Goal: Check status: Check status

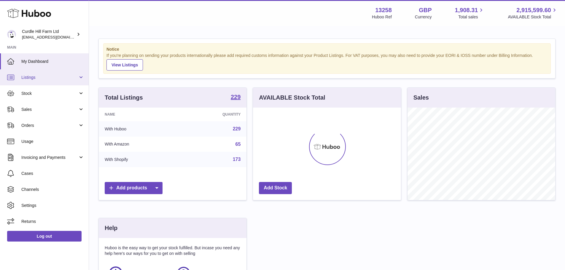
scroll to position [92, 148]
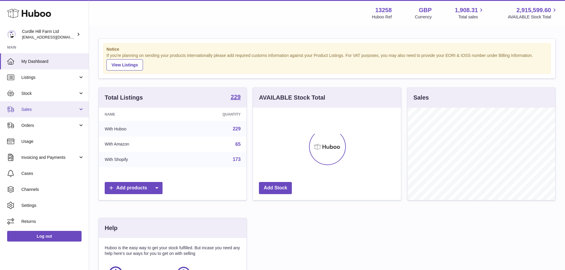
click at [33, 109] on span "Sales" at bounding box center [49, 110] width 57 height 6
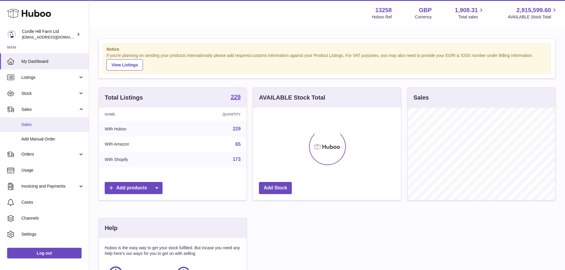
click at [33, 122] on span "Sales" at bounding box center [52, 125] width 63 height 6
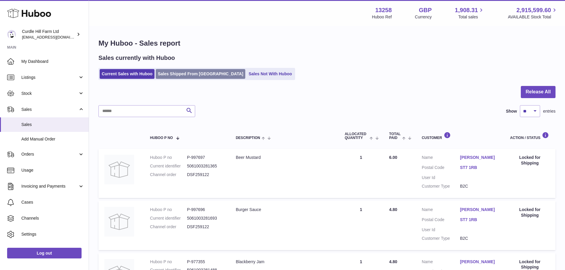
click at [193, 73] on link "Sales Shipped From [GEOGRAPHIC_DATA]" at bounding box center [200, 74] width 89 height 10
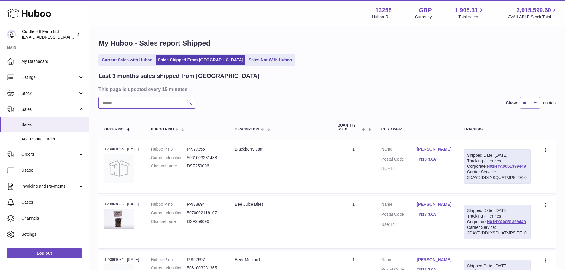
click at [152, 102] on input "text" at bounding box center [146, 103] width 97 height 12
paste input "*******"
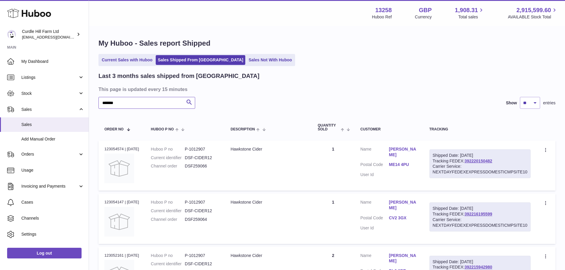
type input "*******"
click at [534, 101] on select "** ** **" at bounding box center [530, 103] width 20 height 12
select select "**"
click at [520, 97] on select "** ** **" at bounding box center [530, 103] width 20 height 12
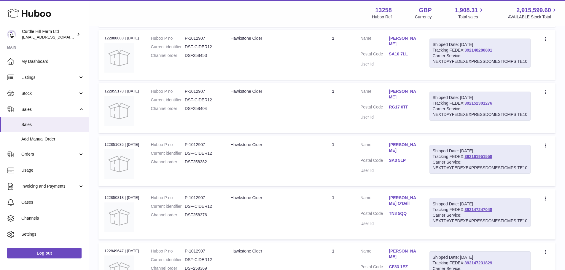
scroll to position [2591, 0]
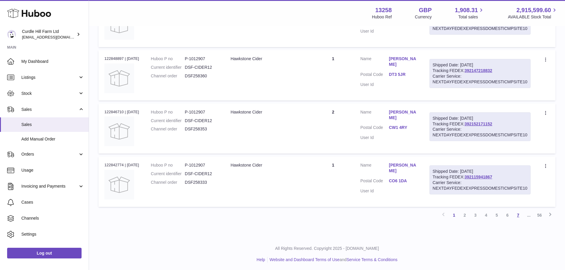
click at [519, 215] on link "7" at bounding box center [517, 215] width 11 height 11
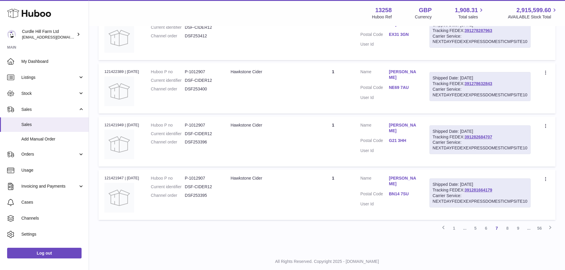
scroll to position [2592, 0]
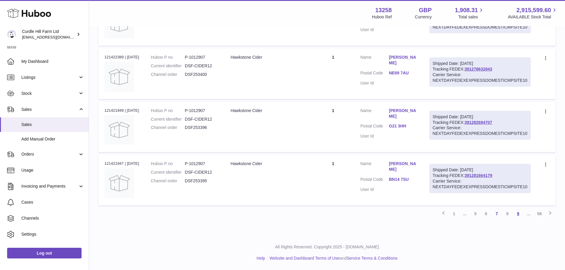
click at [520, 213] on link "9" at bounding box center [517, 213] width 11 height 11
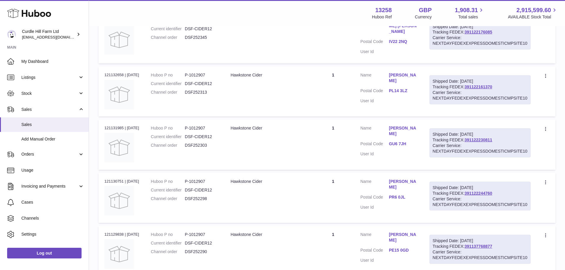
scroll to position [2545, 0]
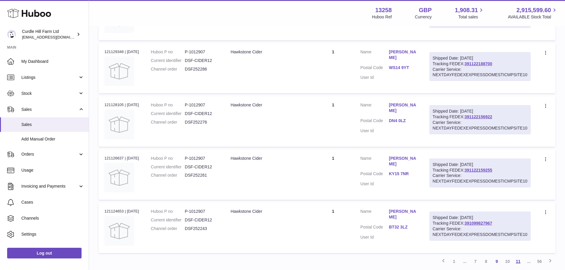
click at [517, 261] on link "11" at bounding box center [517, 261] width 11 height 11
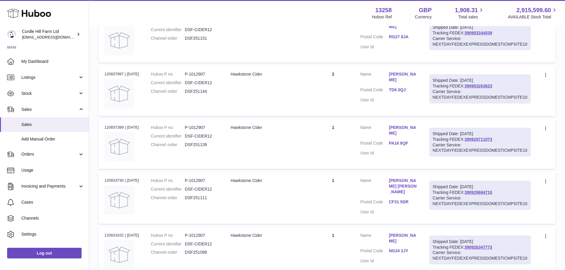
scroll to position [2546, 0]
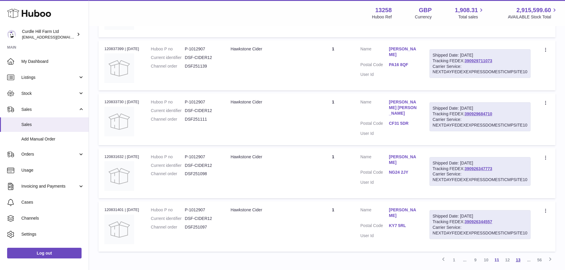
click at [517, 258] on link "13" at bounding box center [517, 260] width 11 height 11
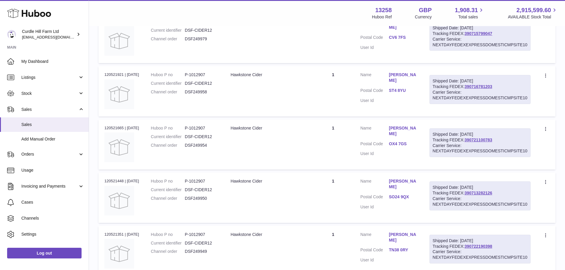
scroll to position [2591, 0]
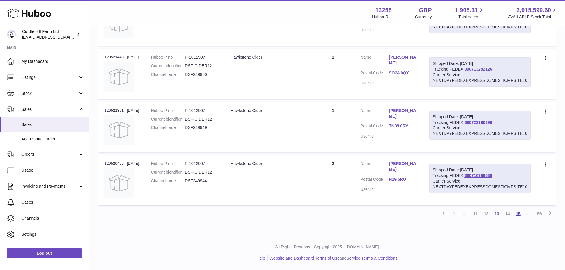
click at [520, 214] on link "15" at bounding box center [517, 213] width 11 height 11
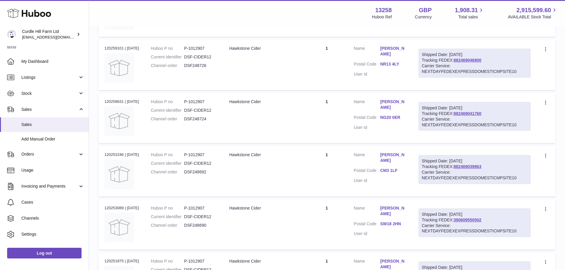
scroll to position [2547, 0]
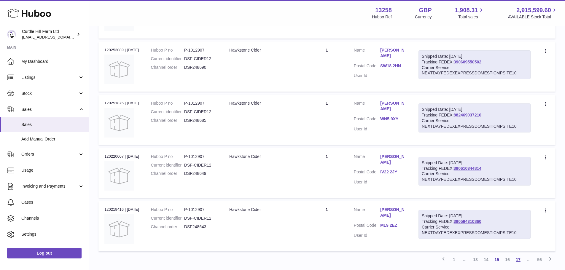
click at [516, 259] on link "17" at bounding box center [517, 259] width 11 height 11
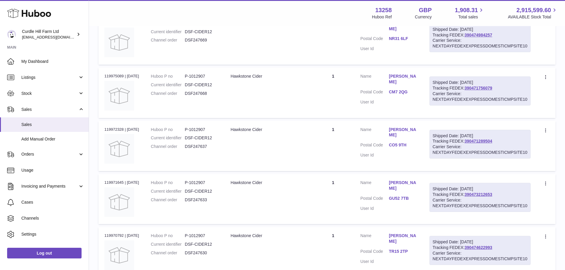
scroll to position [2546, 0]
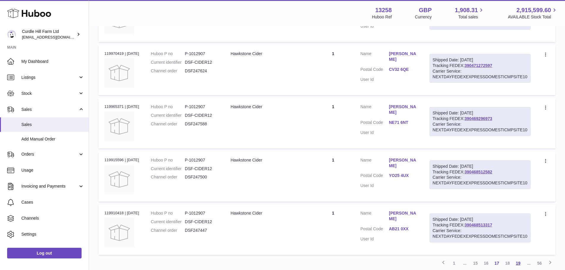
click at [517, 258] on link "19" at bounding box center [517, 263] width 11 height 11
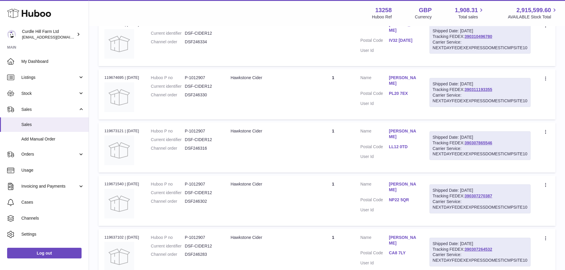
scroll to position [2544, 0]
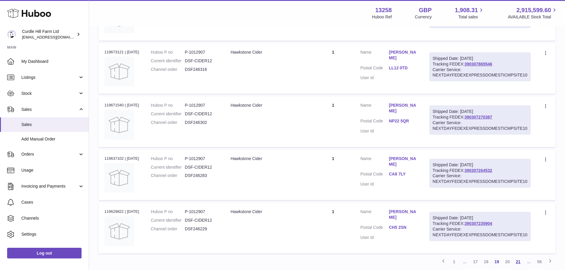
click at [517, 259] on link "21" at bounding box center [517, 261] width 11 height 11
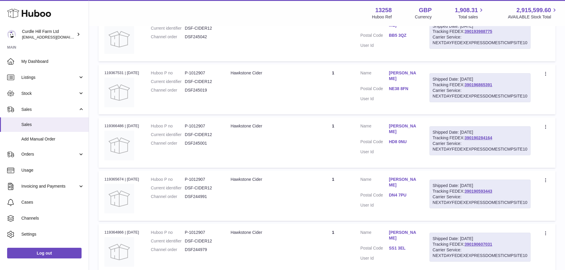
scroll to position [2546, 0]
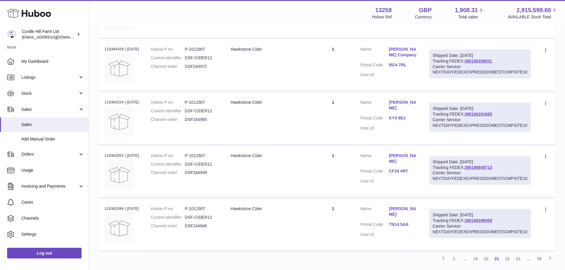
click at [407, 209] on link "[PERSON_NAME]" at bounding box center [403, 211] width 28 height 11
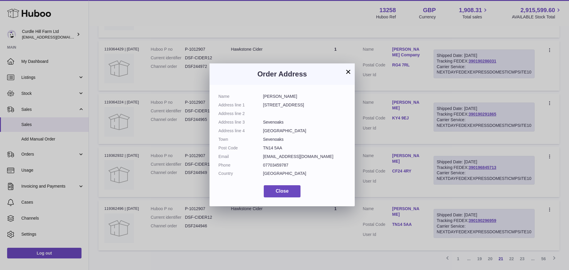
click at [349, 71] on button "×" at bounding box center [348, 71] width 7 height 7
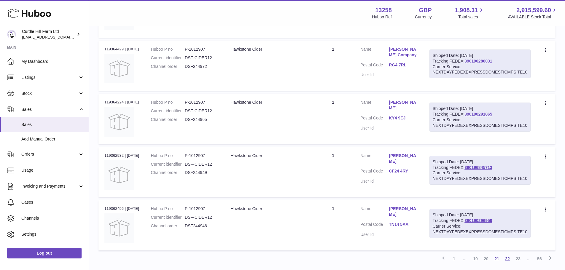
click at [506, 258] on link "22" at bounding box center [507, 258] width 11 height 11
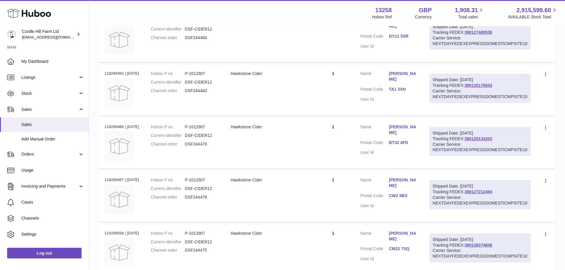
scroll to position [2546, 0]
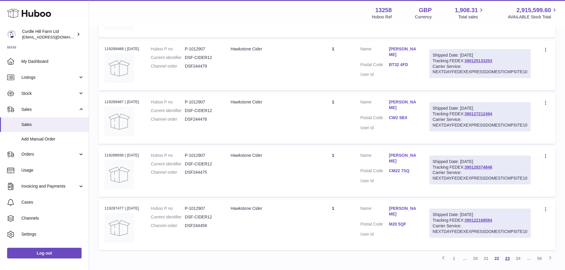
click at [506, 260] on link "23" at bounding box center [507, 258] width 11 height 11
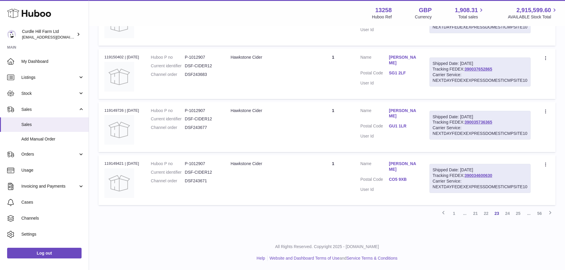
scroll to position [2604, 0]
click at [504, 213] on link "24" at bounding box center [507, 213] width 11 height 11
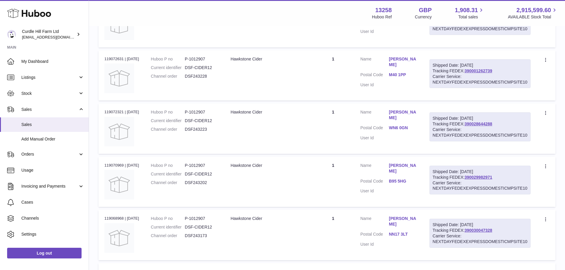
scroll to position [1597, 0]
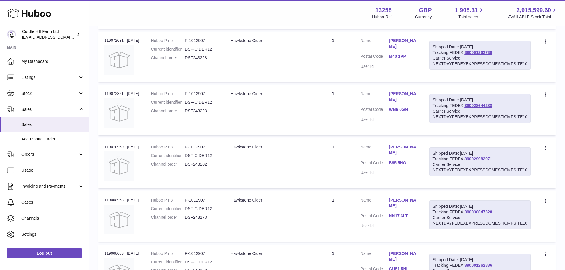
click at [414, 148] on link "[PERSON_NAME]" at bounding box center [403, 149] width 28 height 11
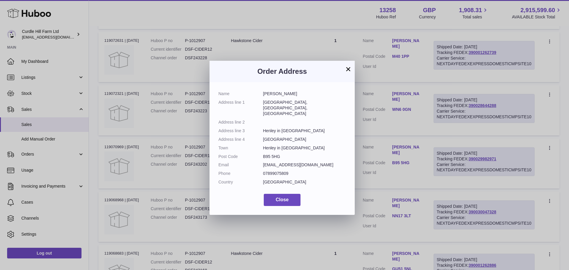
click at [348, 71] on button "×" at bounding box center [348, 68] width 7 height 7
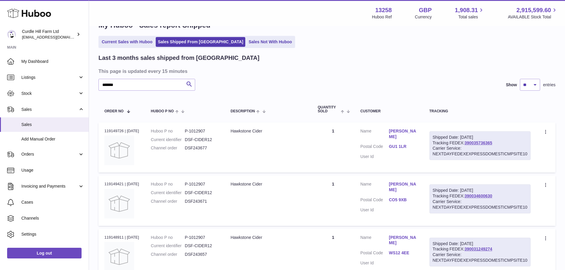
scroll to position [0, 0]
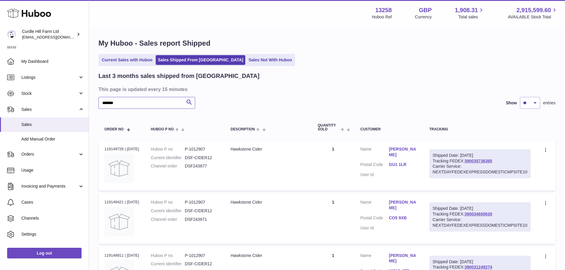
drag, startPoint x: 125, startPoint y: 105, endPoint x: 100, endPoint y: 103, distance: 25.3
click at [100, 103] on input "*******" at bounding box center [146, 103] width 97 height 12
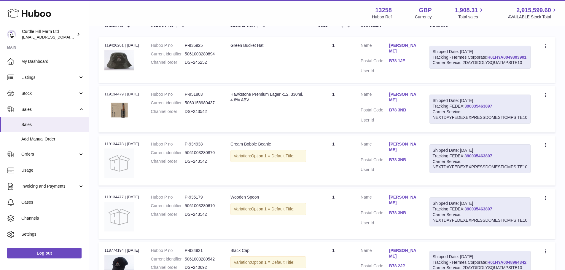
scroll to position [59, 0]
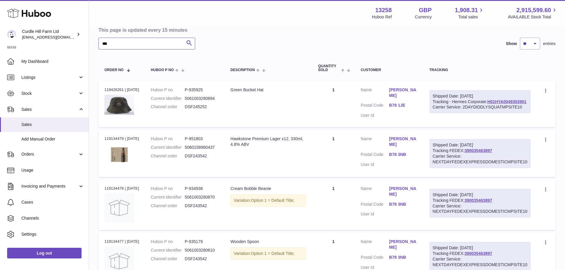
type input "***"
click at [204, 142] on dd "P-951803" at bounding box center [202, 139] width 34 height 6
copy dd "951803"
